Goal: Check status: Check status

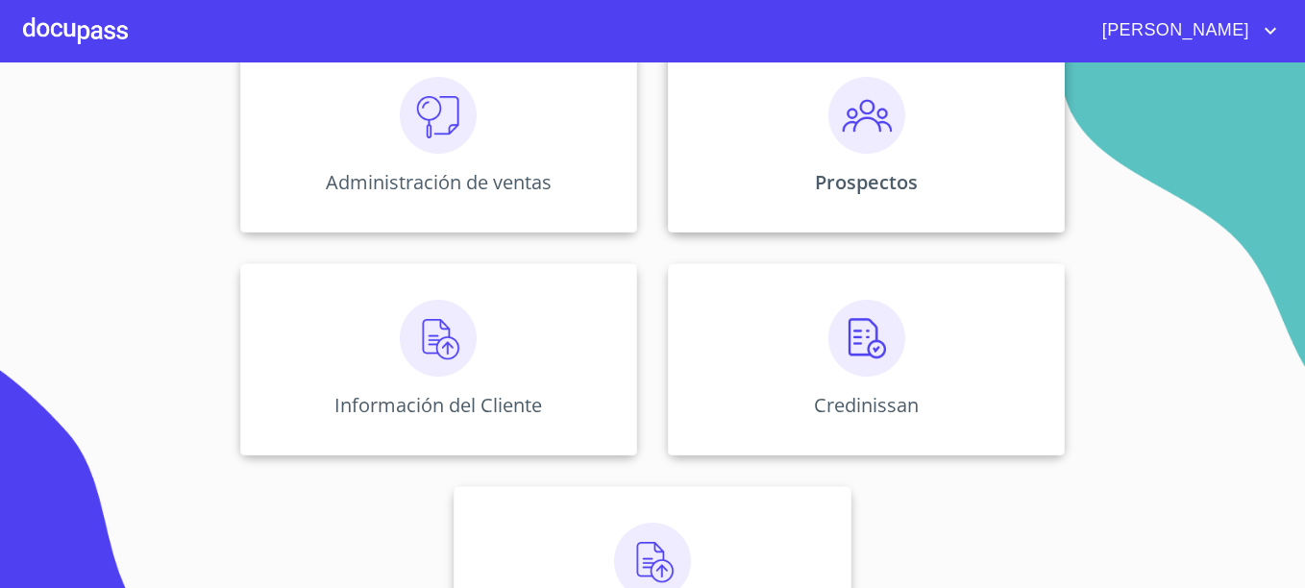
scroll to position [288, 0]
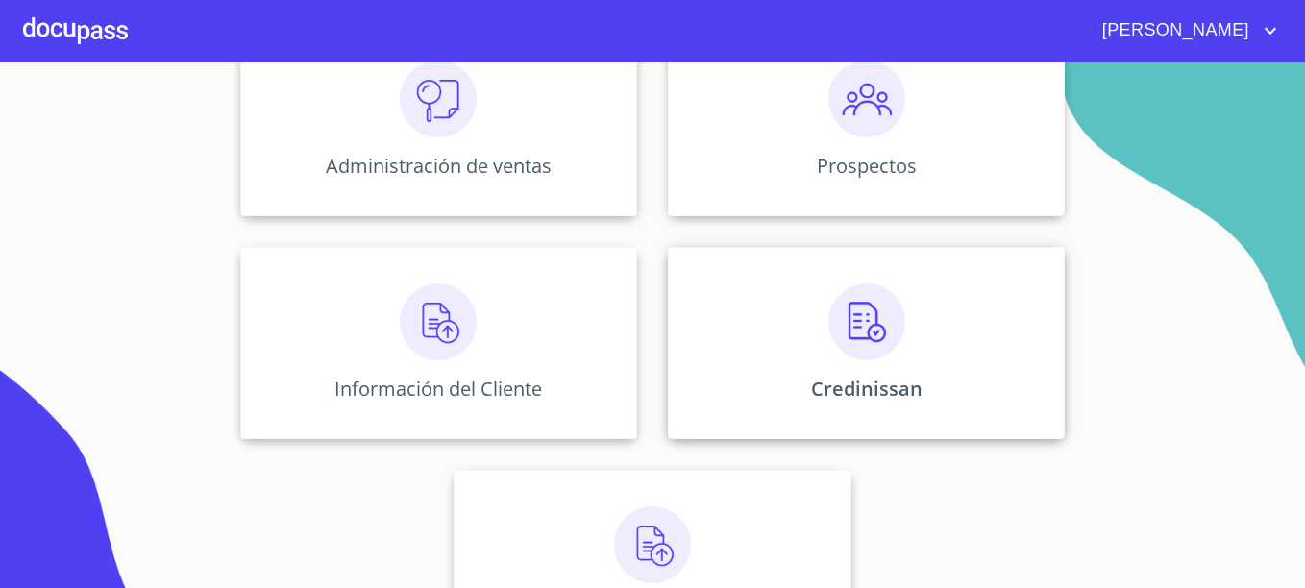
click at [941, 327] on div "Credinissan" at bounding box center [866, 343] width 397 height 192
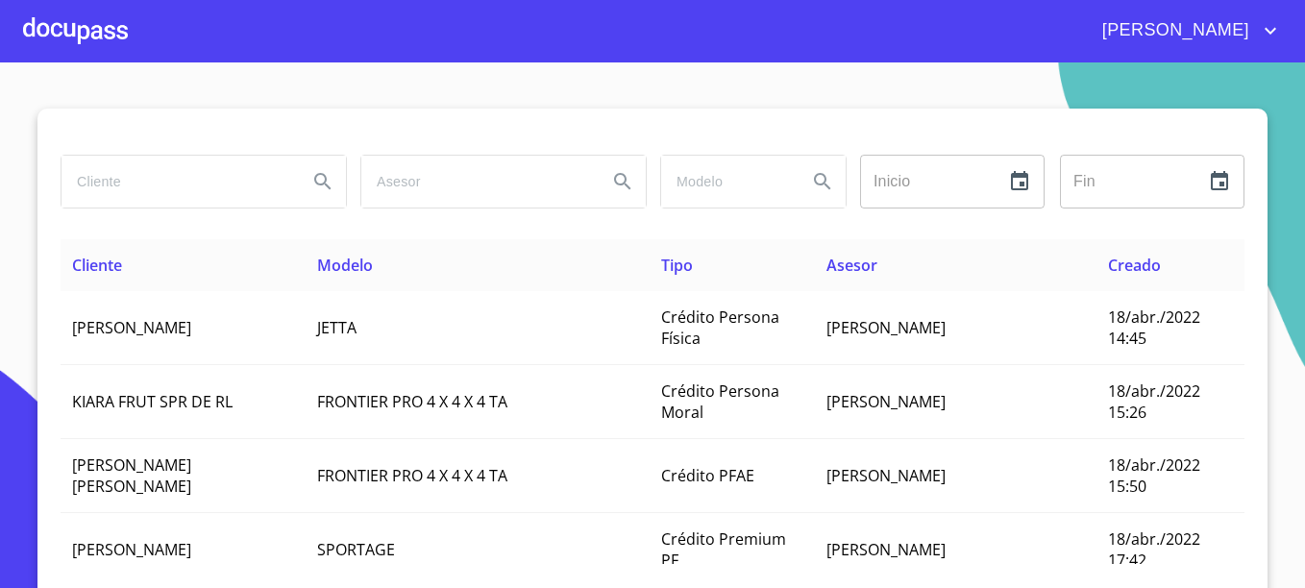
click at [144, 175] on input "search" at bounding box center [177, 182] width 231 height 52
type input "[PERSON_NAME]"
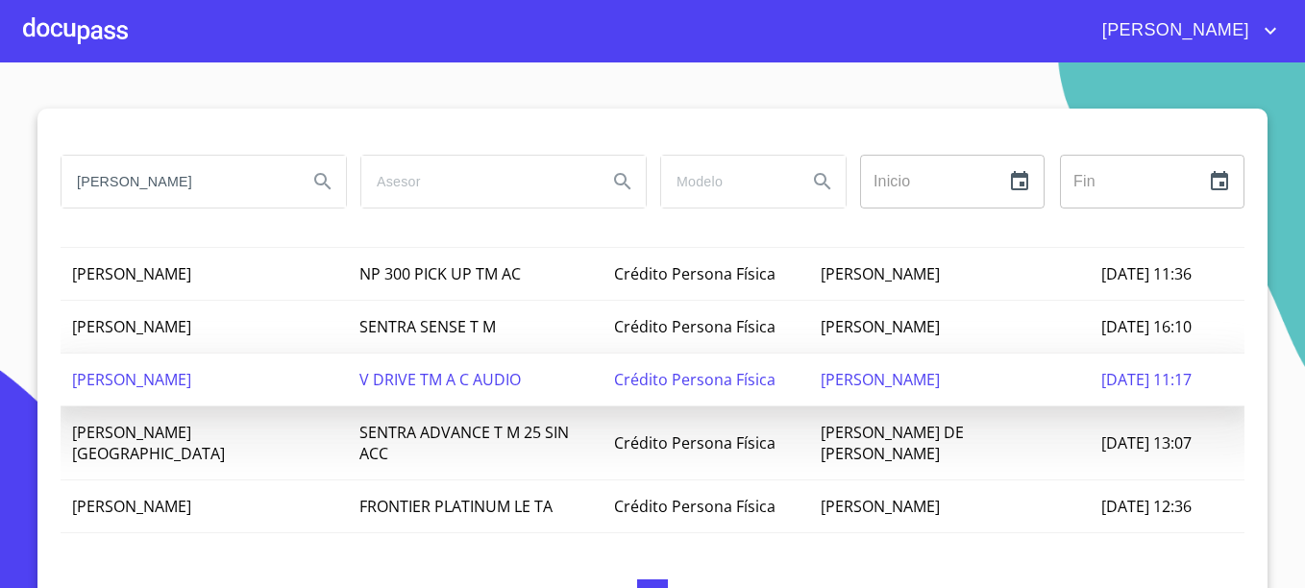
scroll to position [551, 0]
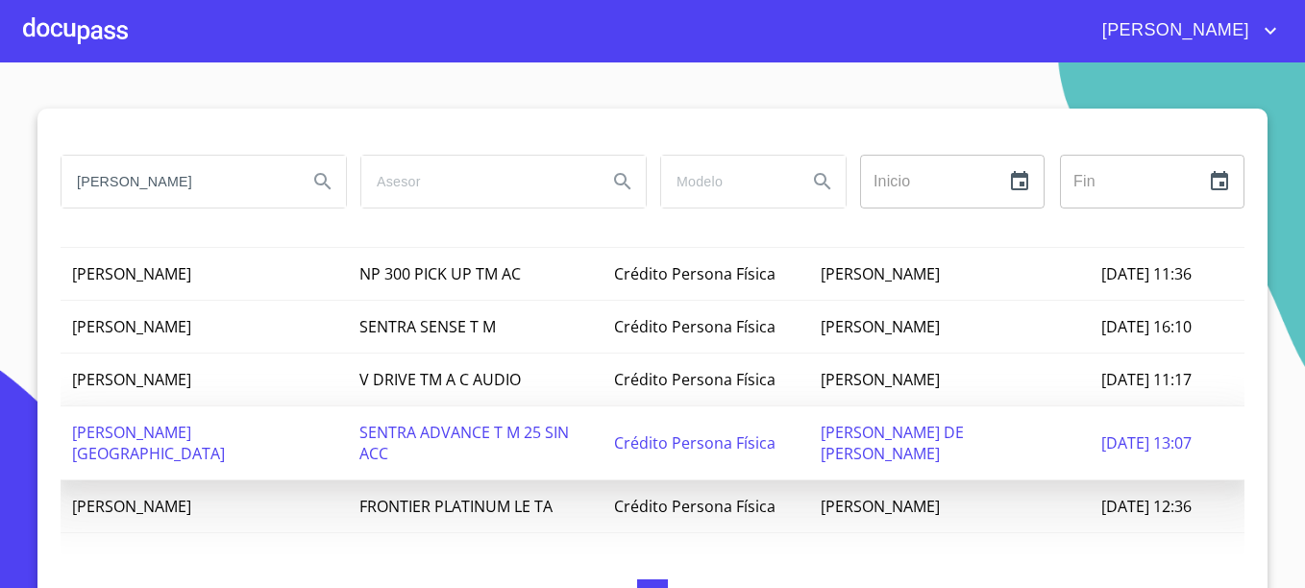
click at [528, 425] on td "SENTRA ADVANCE T M 25 SIN ACC" at bounding box center [475, 444] width 255 height 74
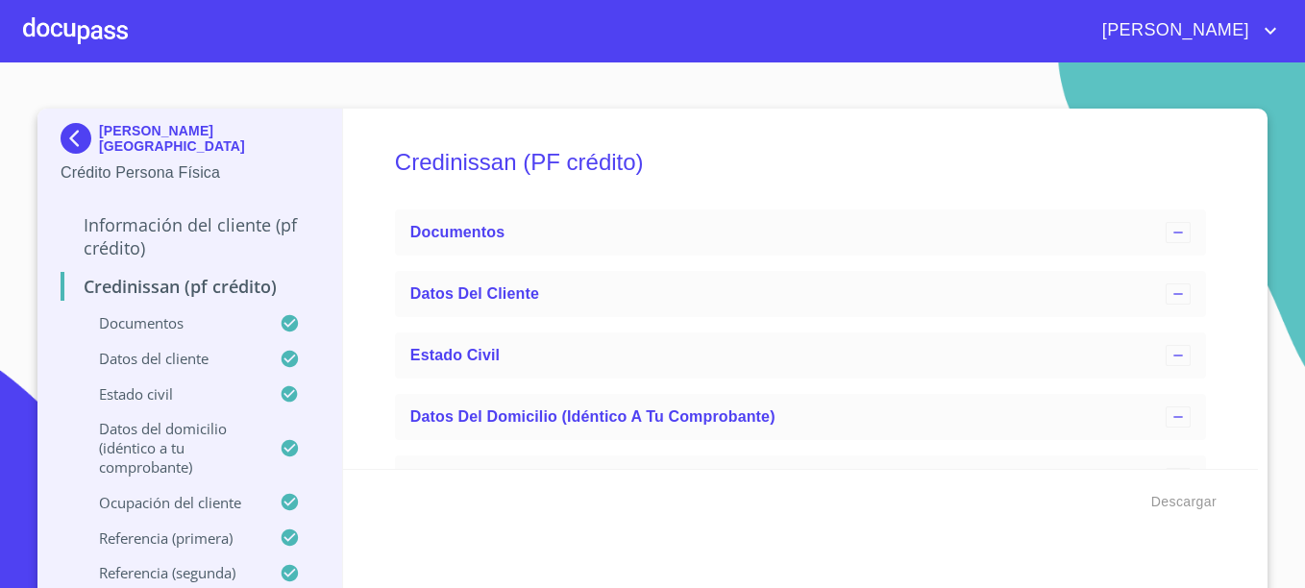
type input "[DATE]"
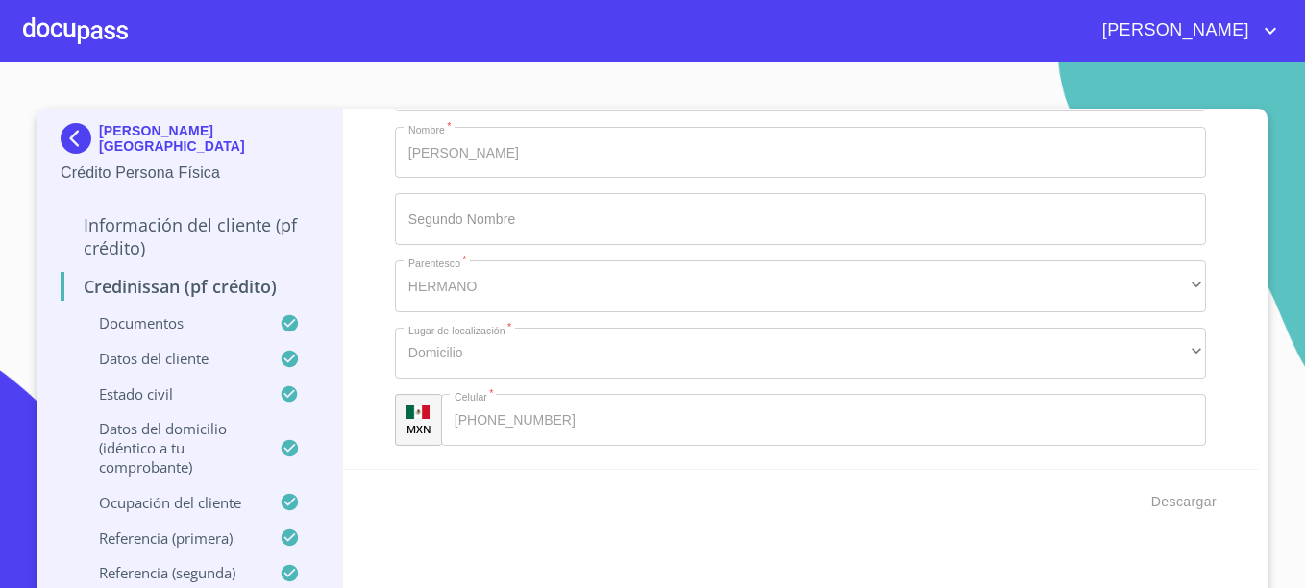
scroll to position [9159, 0]
